Goal: Navigation & Orientation: Find specific page/section

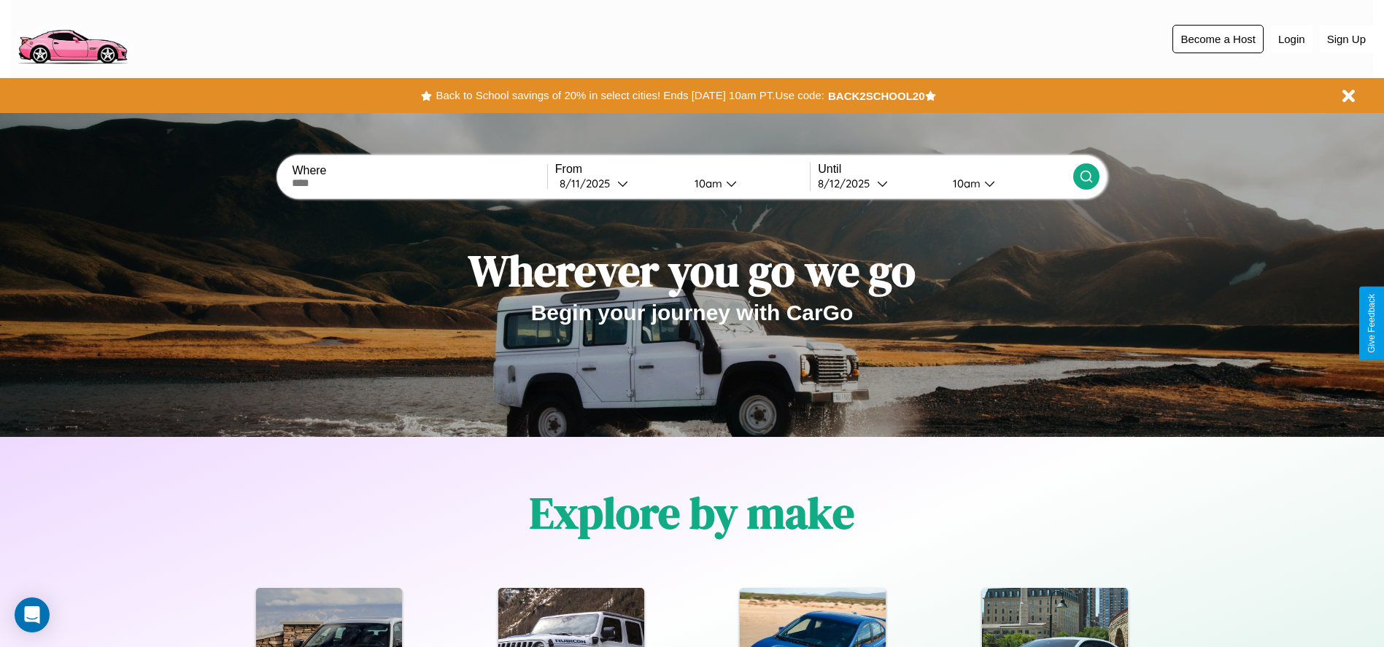
click at [1217, 39] on button "Become a Host" at bounding box center [1217, 39] width 91 height 28
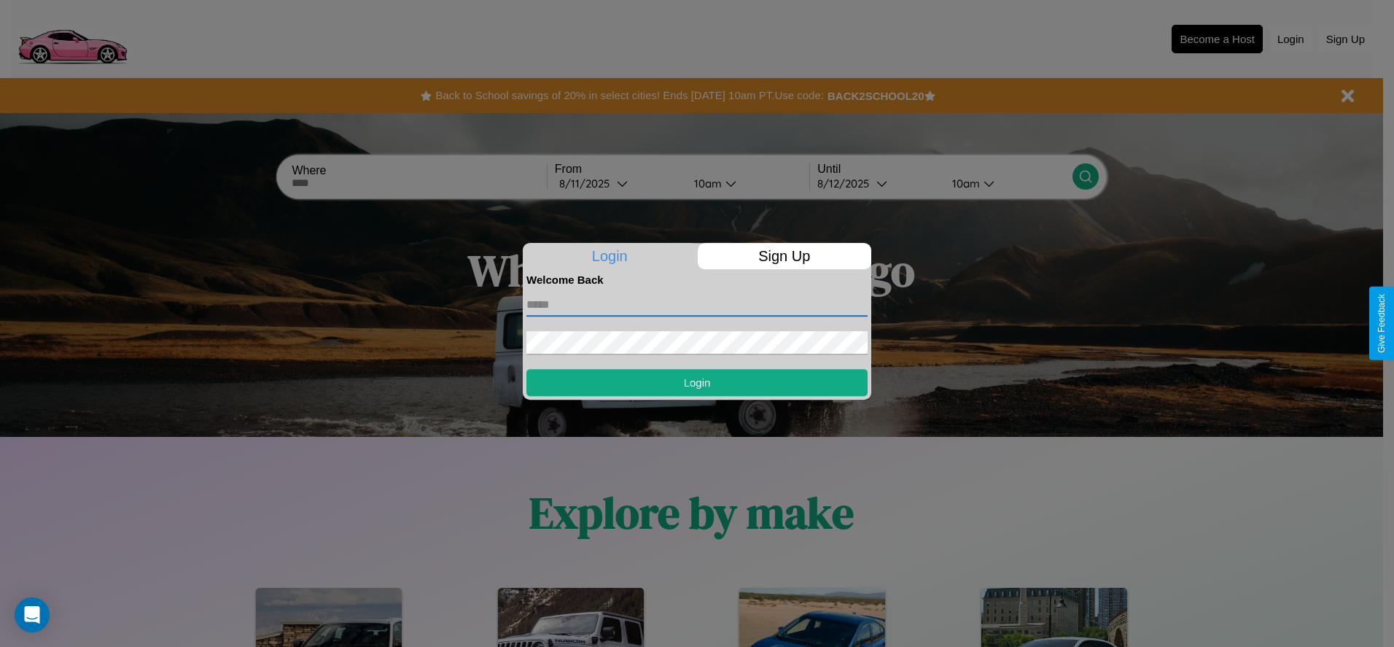
click at [697, 304] on input "text" at bounding box center [697, 304] width 341 height 23
type input "**********"
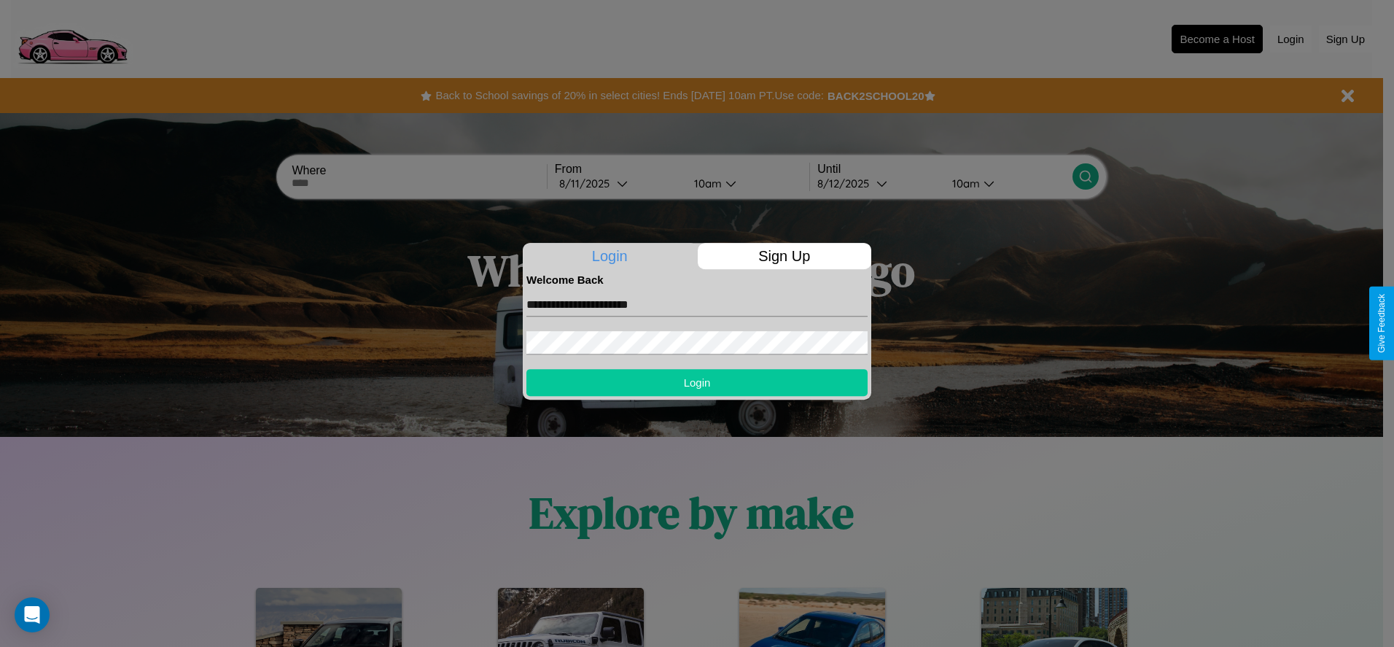
click at [697, 382] on button "Login" at bounding box center [697, 382] width 341 height 27
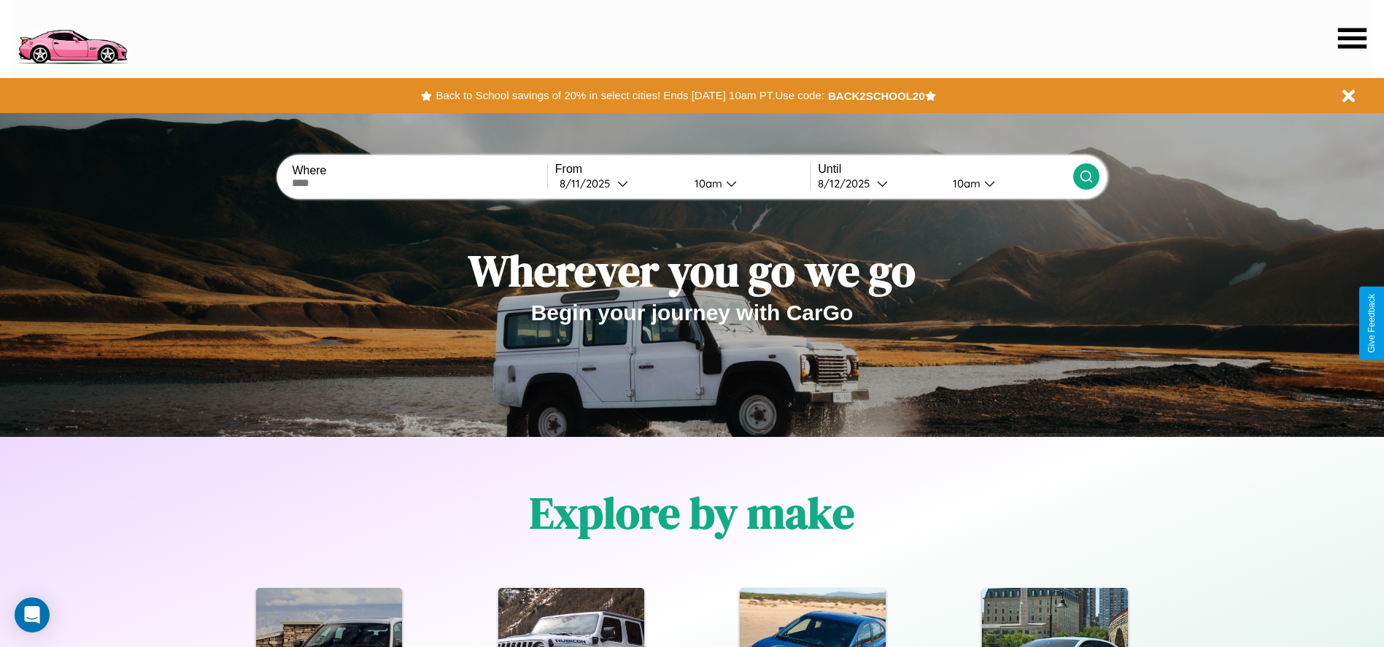
click at [1351, 38] on icon at bounding box center [1352, 38] width 28 height 20
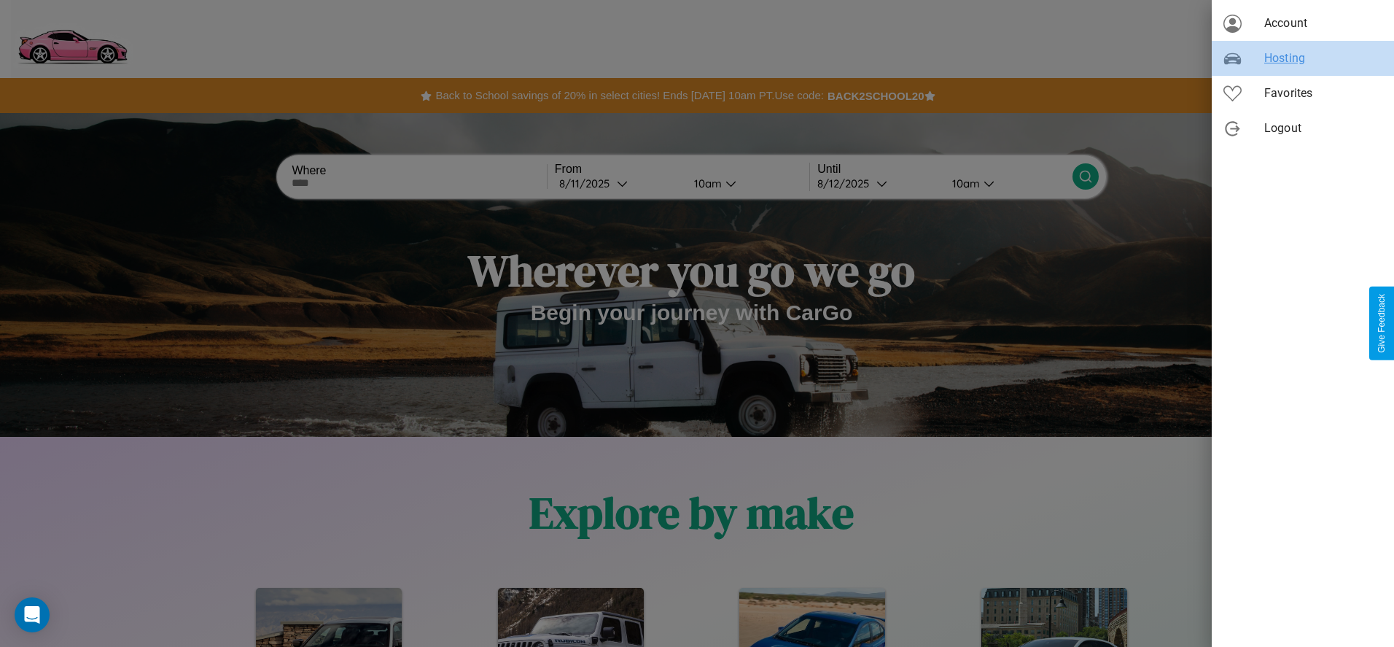
click at [1303, 58] on span "Hosting" at bounding box center [1324, 59] width 118 height 18
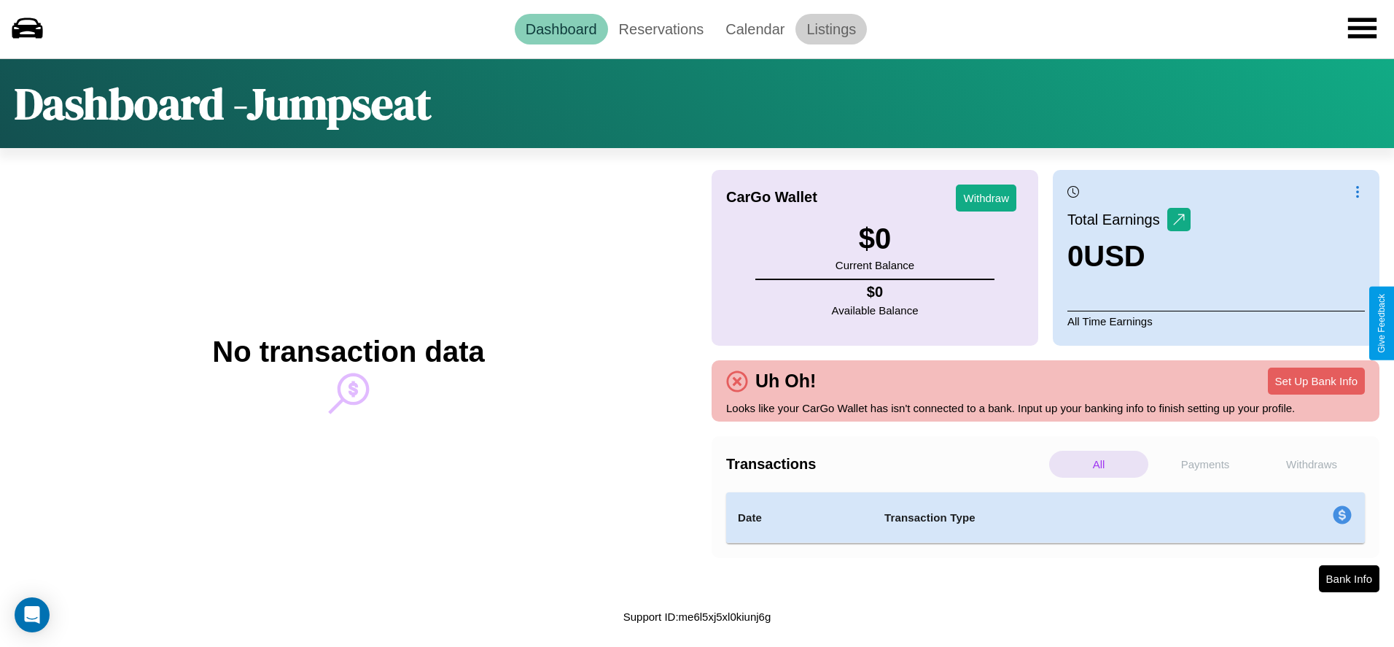
click at [831, 28] on link "Listings" at bounding box center [831, 29] width 71 height 31
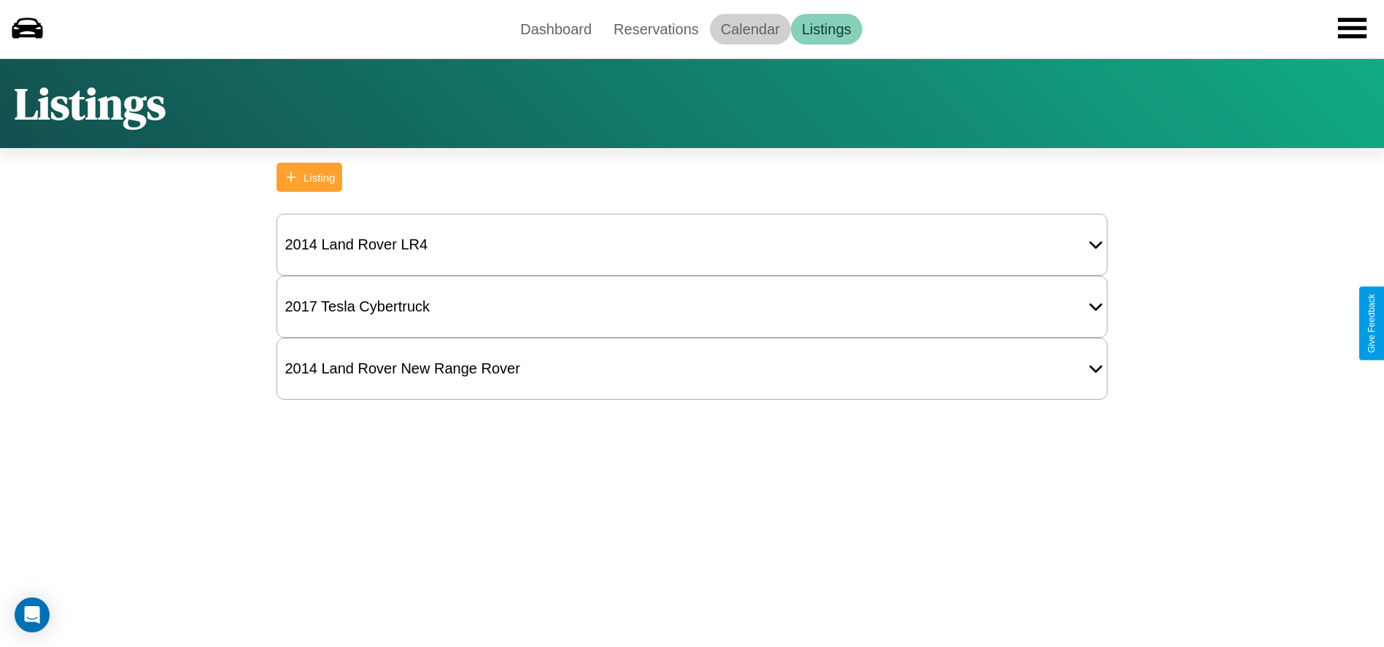
click at [750, 28] on link "Calendar" at bounding box center [750, 29] width 81 height 31
